Goal: Information Seeking & Learning: Learn about a topic

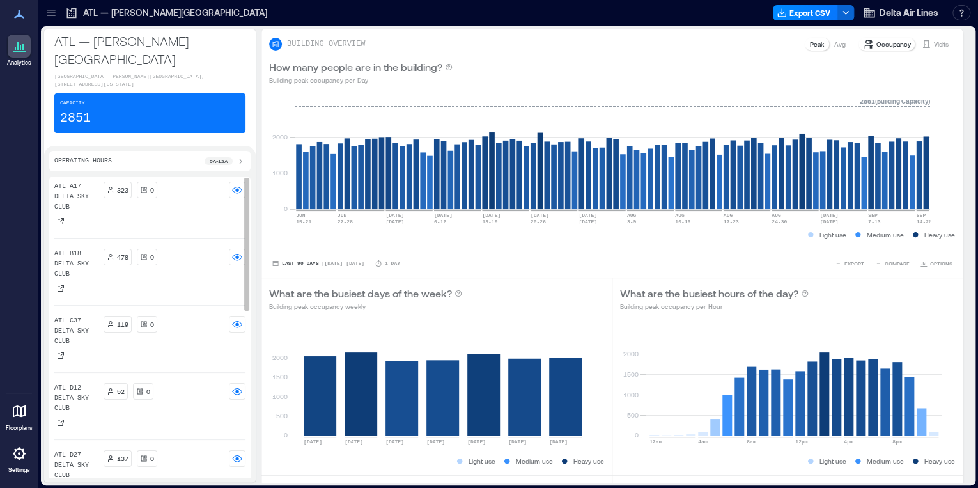
click at [114, 387] on icon at bounding box center [111, 391] width 8 height 8
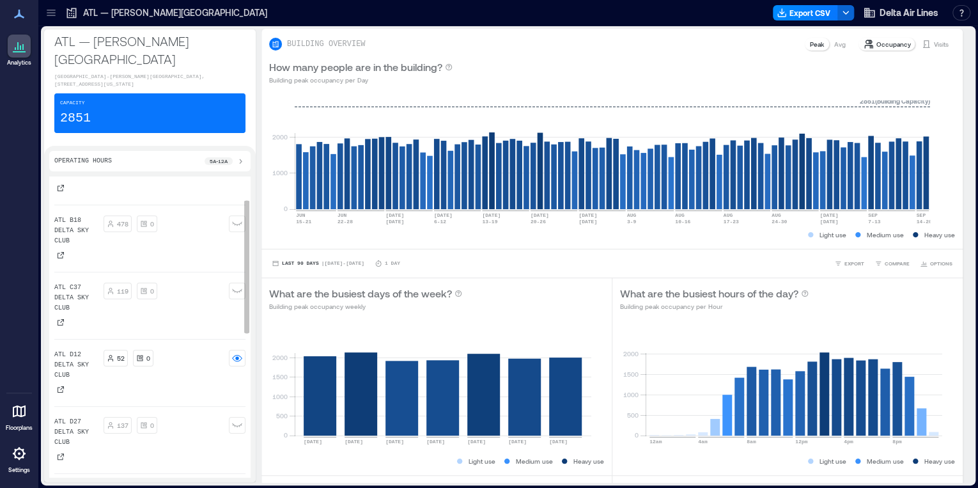
scroll to position [51, 0]
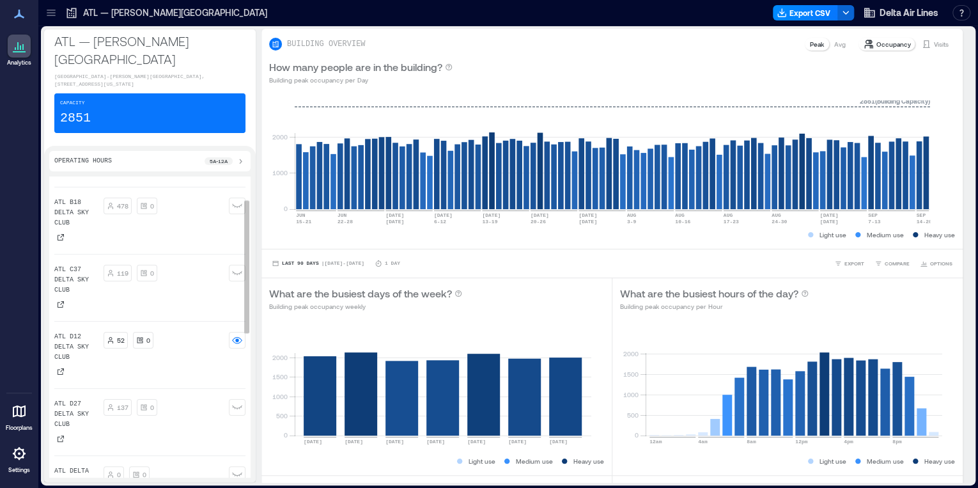
click at [113, 336] on icon at bounding box center [111, 340] width 8 height 8
click at [246, 332] on div at bounding box center [237, 340] width 17 height 17
click at [132, 332] on div "52 0" at bounding box center [129, 340] width 50 height 17
click at [121, 335] on p "52" at bounding box center [121, 340] width 8 height 10
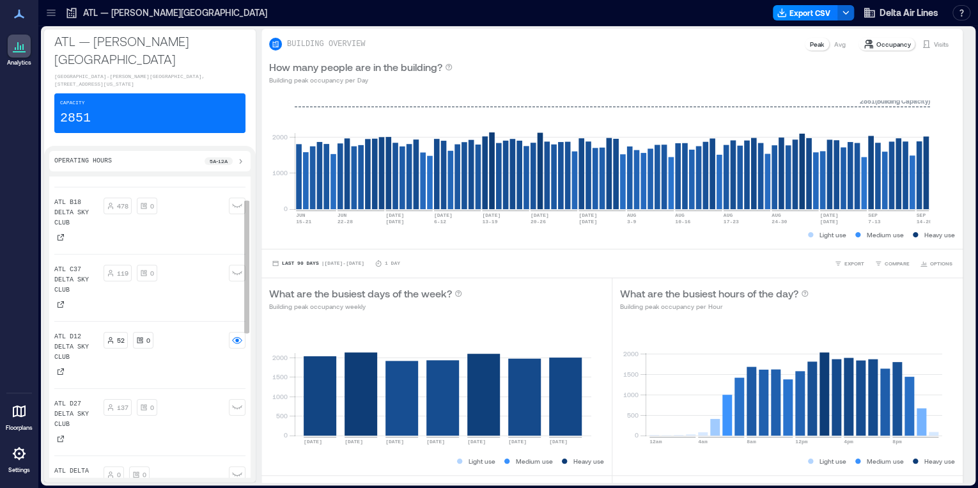
click at [130, 399] on div "137" at bounding box center [118, 407] width 28 height 17
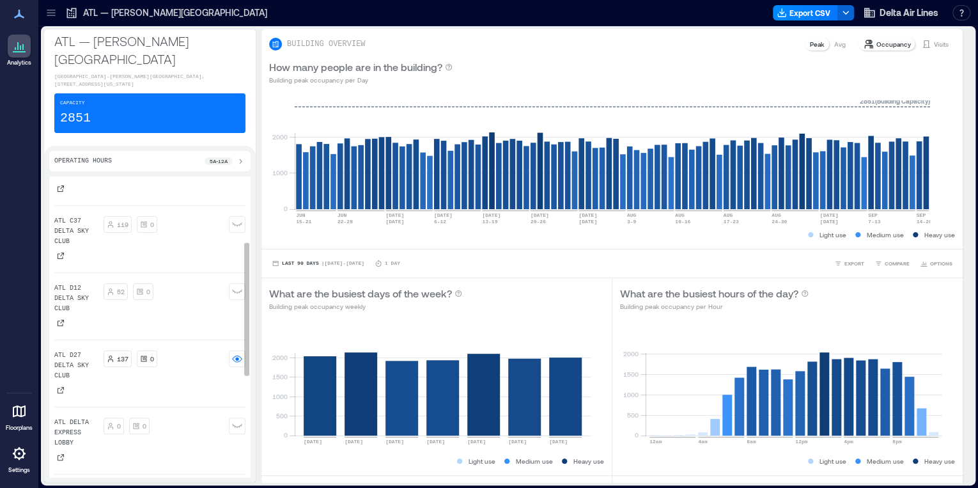
scroll to position [153, 0]
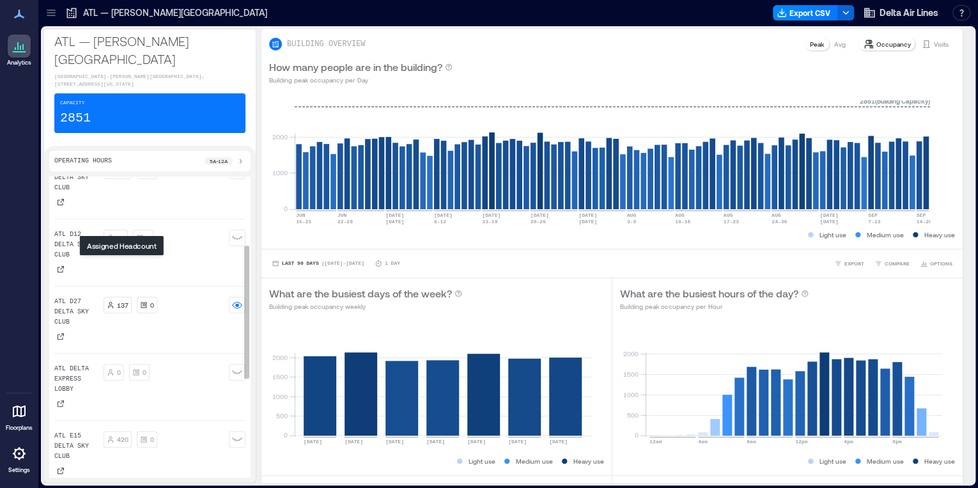
click at [123, 300] on p "137" at bounding box center [123, 305] width 12 height 10
click at [242, 300] on icon at bounding box center [237, 305] width 10 height 10
click at [238, 304] on circle at bounding box center [236, 305] width 3 height 3
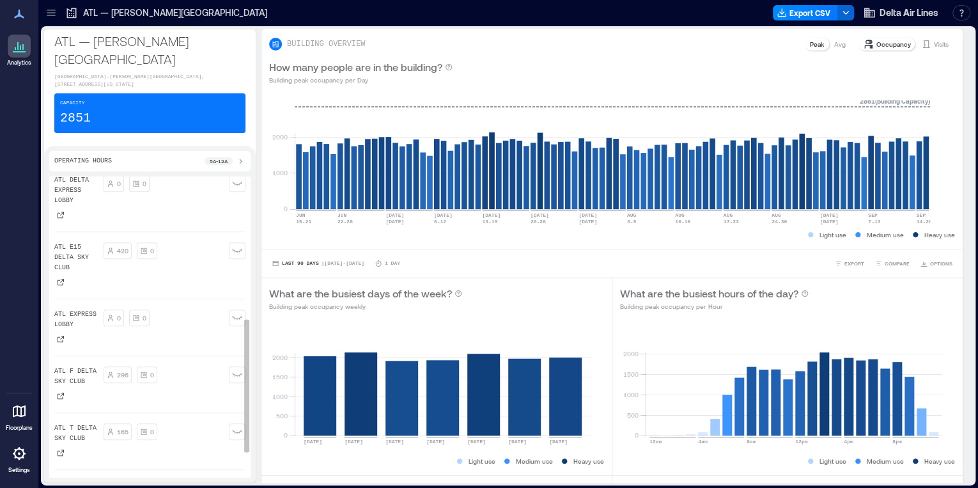
scroll to position [358, 0]
